Goal: Complete application form

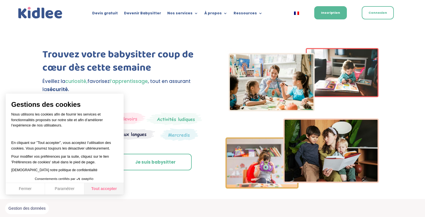
click at [96, 187] on button "Tout accepter" at bounding box center [103, 189] width 39 height 12
checkbox input "true"
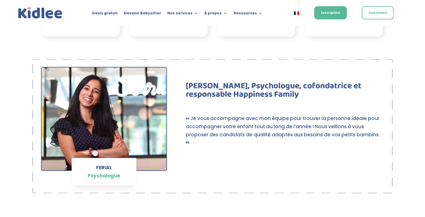
scroll to position [287, 0]
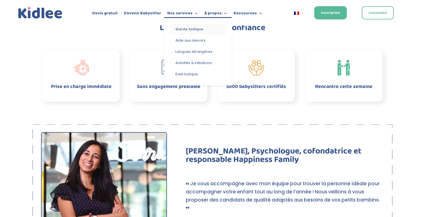
click at [179, 29] on link "Garde ludique" at bounding box center [198, 29] width 56 height 11
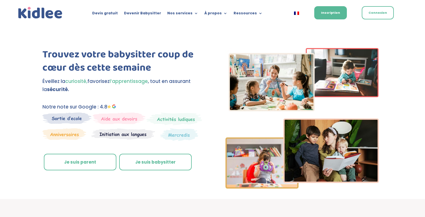
click at [88, 160] on link "Je suis parent" at bounding box center [80, 162] width 73 height 17
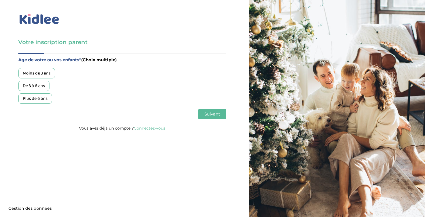
click at [31, 73] on div "Moins de 3 ans" at bounding box center [36, 73] width 37 height 10
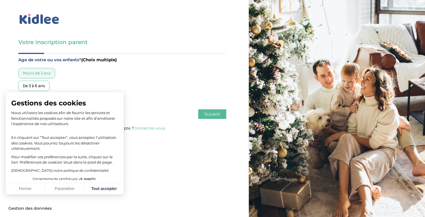
click at [208, 115] on span "Suivant" at bounding box center [212, 113] width 16 height 5
click at [104, 189] on button "Tout accepter" at bounding box center [103, 189] width 39 height 12
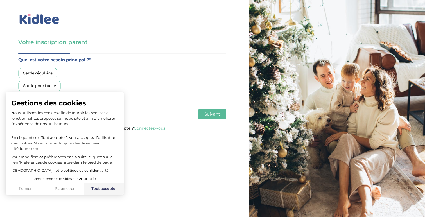
checkbox input "true"
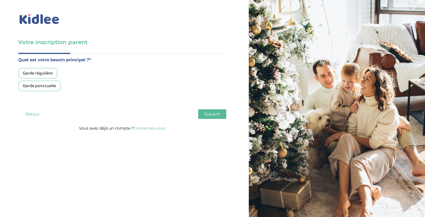
click at [49, 73] on div "Garde régulière" at bounding box center [37, 73] width 39 height 10
click at [212, 114] on span "Suivant" at bounding box center [212, 113] width 16 height 5
click at [49, 99] on div "Plus de 50h/mois" at bounding box center [39, 98] width 42 height 10
click at [207, 115] on span "Suivant" at bounding box center [212, 113] width 16 height 5
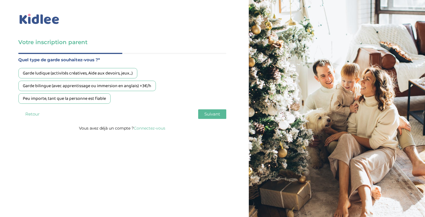
click at [129, 72] on div "Garde ludique (activités créatives, Aide aux devoirs, jeux…)" at bounding box center [77, 73] width 119 height 10
click at [205, 113] on span "Suivant" at bounding box center [212, 113] width 16 height 5
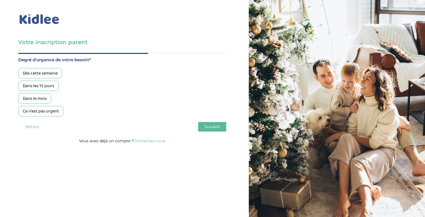
click at [41, 110] on div "Ce n'est pas urgent" at bounding box center [40, 111] width 45 height 10
click at [209, 127] on span "Suivant" at bounding box center [212, 126] width 16 height 5
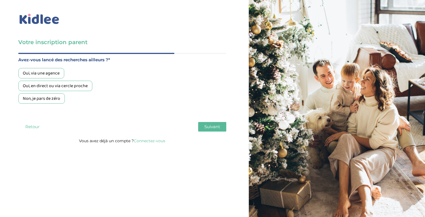
click at [61, 89] on div "Oui, en direct ou via cercle proche" at bounding box center [55, 86] width 74 height 10
click at [212, 127] on span "Suivant" at bounding box center [212, 126] width 16 height 5
